Goal: Find specific page/section

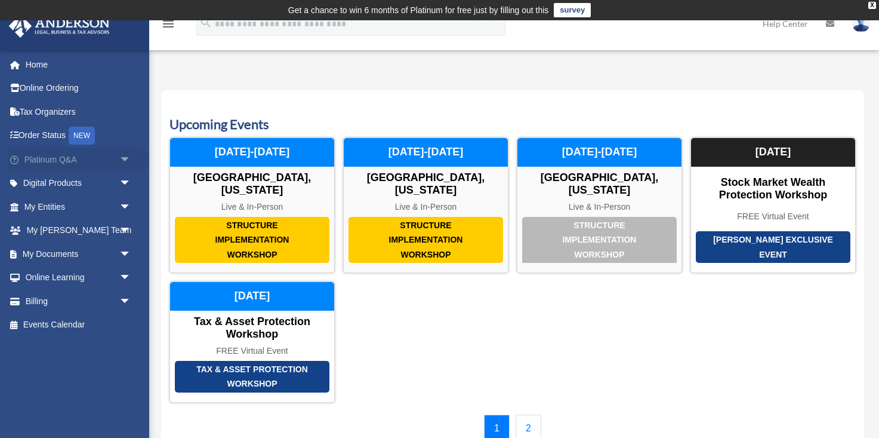
click at [77, 156] on link "Platinum Q&A arrow_drop_down" at bounding box center [78, 159] width 141 height 24
click at [122, 152] on span "arrow_drop_down" at bounding box center [131, 159] width 24 height 24
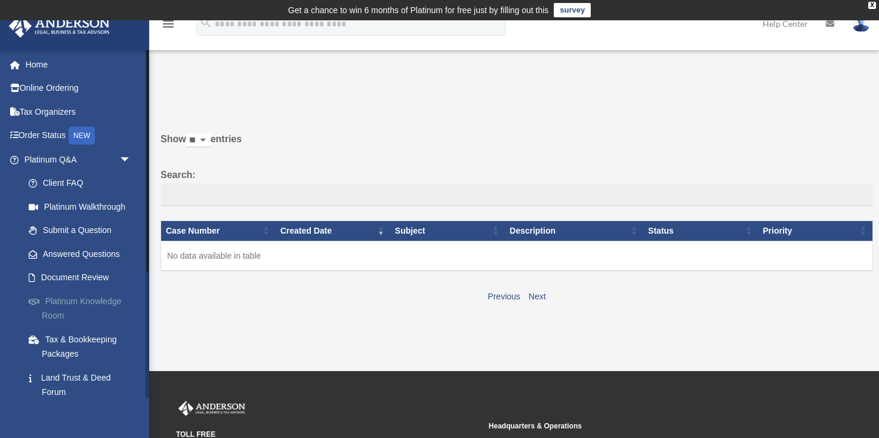
click at [101, 303] on link "Platinum Knowledge Room" at bounding box center [83, 308] width 133 height 38
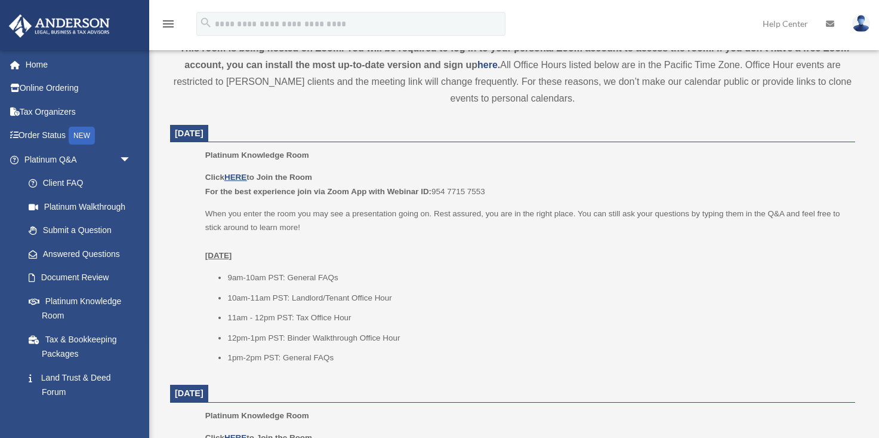
scroll to position [432, 0]
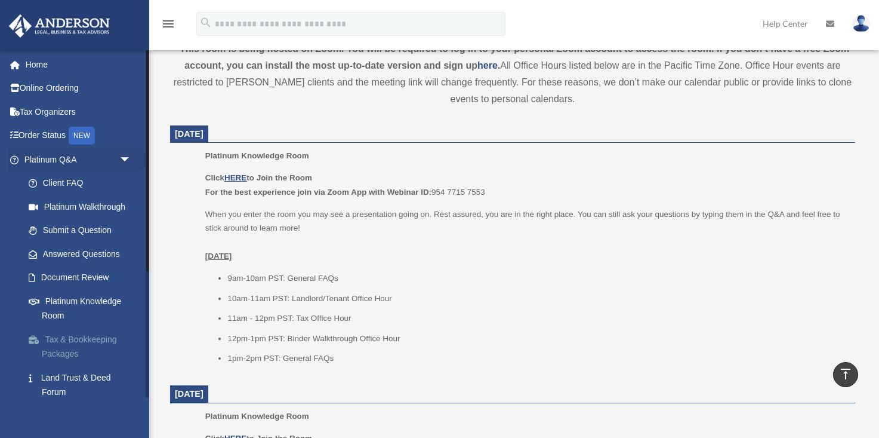
click at [64, 347] on link "Tax & Bookkeeping Packages" at bounding box center [83, 346] width 133 height 38
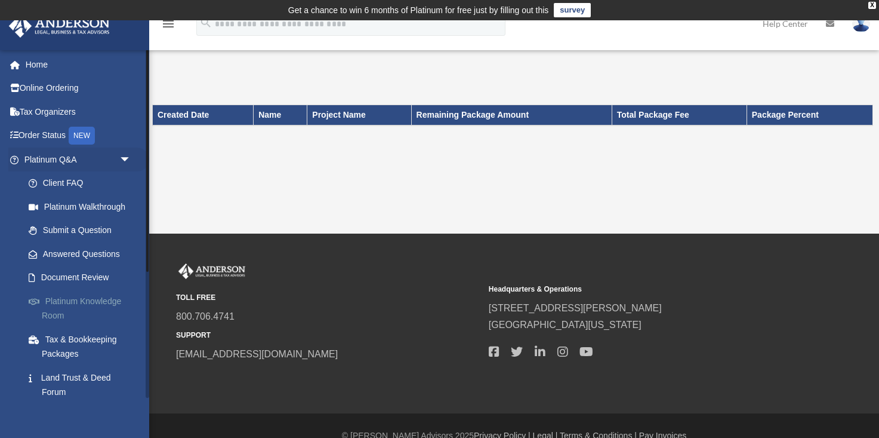
click at [61, 297] on link "Platinum Knowledge Room" at bounding box center [83, 308] width 133 height 38
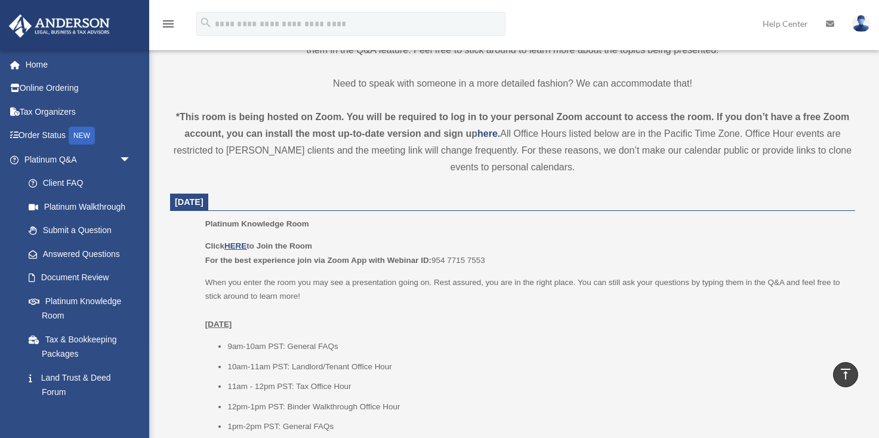
scroll to position [363, 0]
click at [240, 244] on u "HERE" at bounding box center [235, 246] width 22 height 9
